Goal: Transaction & Acquisition: Download file/media

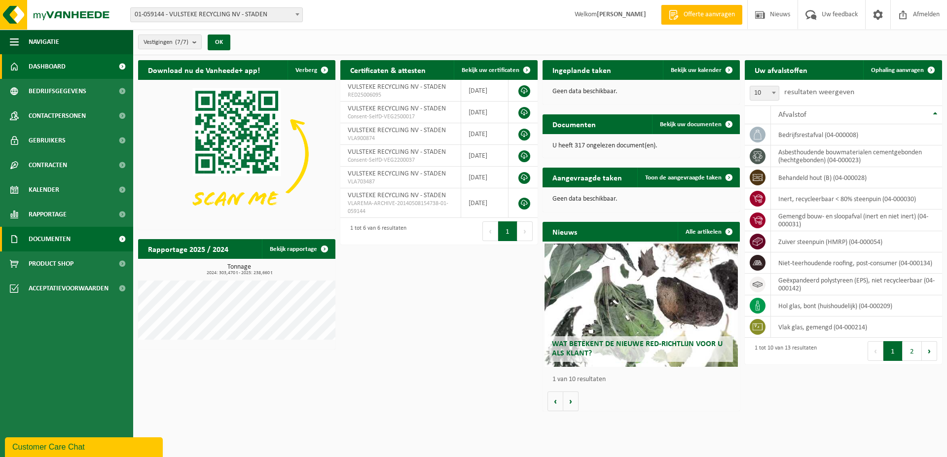
click at [57, 236] on span "Documenten" at bounding box center [50, 239] width 42 height 25
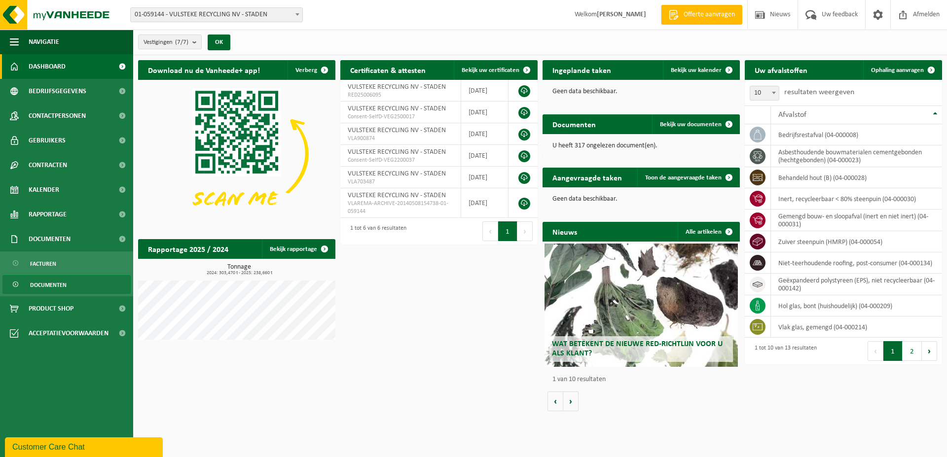
click at [45, 283] on span "Documenten" at bounding box center [48, 285] width 37 height 19
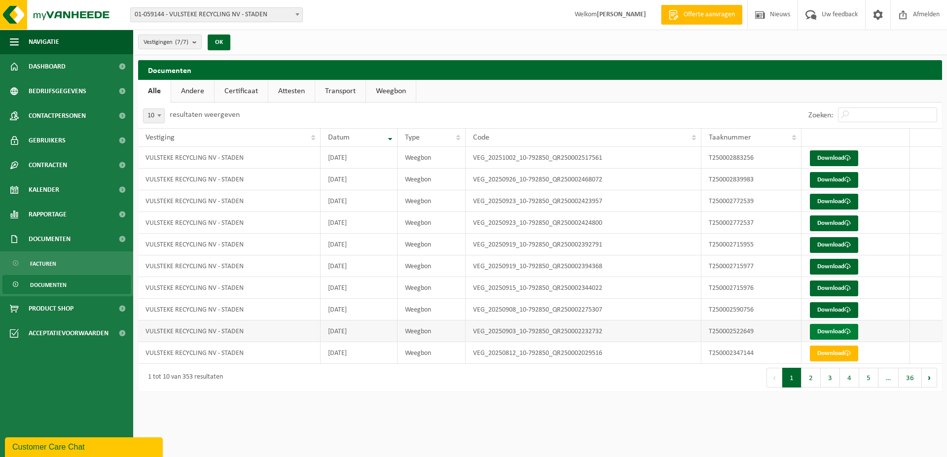
click at [830, 330] on link "Download" at bounding box center [834, 332] width 48 height 16
click at [838, 307] on link "Download" at bounding box center [834, 310] width 48 height 16
click at [838, 287] on link "Download" at bounding box center [834, 289] width 48 height 16
click at [838, 266] on link "Download" at bounding box center [834, 267] width 48 height 16
click at [826, 244] on link "Download" at bounding box center [834, 245] width 48 height 16
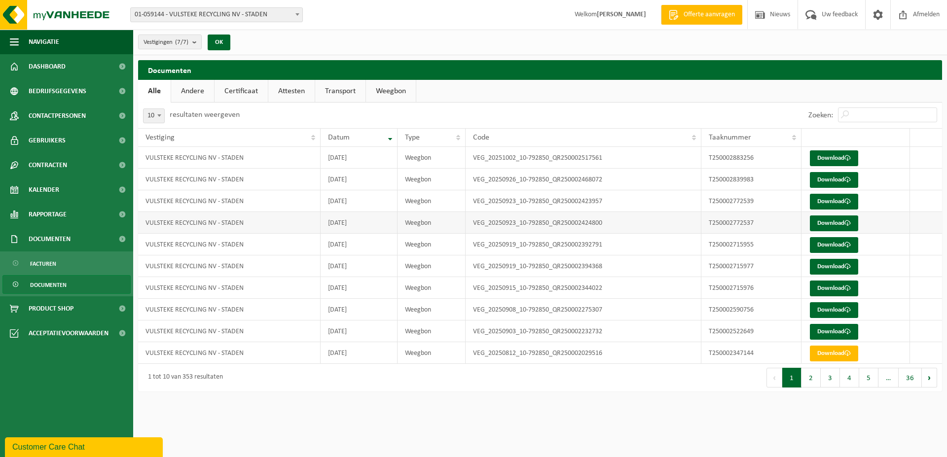
click at [829, 213] on td "Download" at bounding box center [856, 223] width 109 height 22
click at [829, 223] on link "Download" at bounding box center [834, 224] width 48 height 16
click at [829, 178] on link "Download" at bounding box center [834, 180] width 48 height 16
click at [834, 201] on link "Download" at bounding box center [834, 202] width 48 height 16
